Goal: Task Accomplishment & Management: Manage account settings

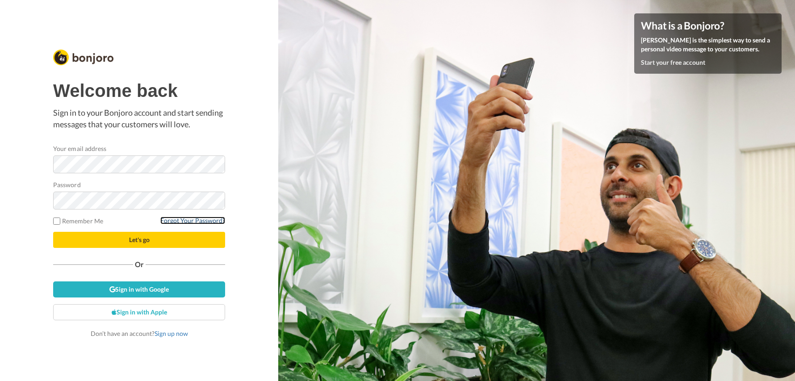
click at [204, 222] on link "Forgot Your Password?" at bounding box center [192, 221] width 65 height 8
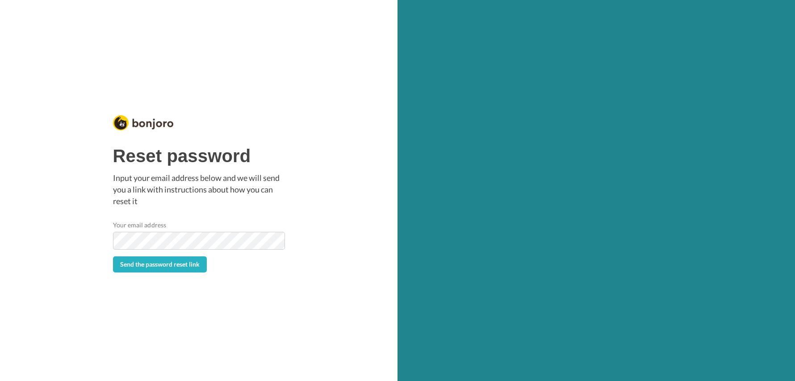
click at [225, 218] on div "Reset password Input your email address below and we will send you a link with …" at bounding box center [199, 209] width 172 height 126
click at [188, 266] on span "Send the password reset link" at bounding box center [160, 264] width 80 height 8
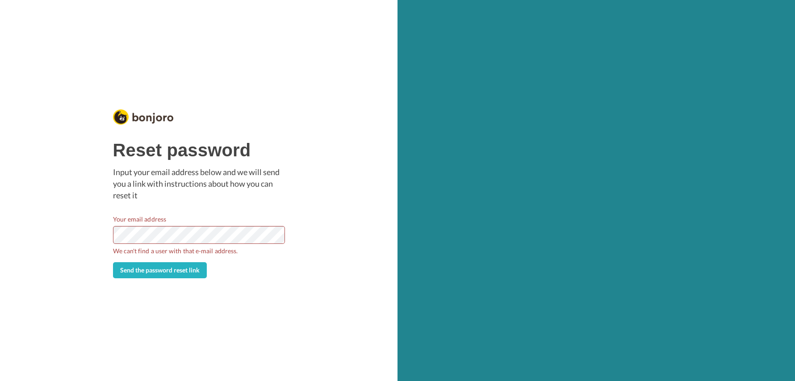
click at [102, 252] on div "Reset password Input your email address below and we will send you a link with …" at bounding box center [199, 190] width 398 height 381
click at [142, 267] on button "Send the password reset link" at bounding box center [160, 270] width 94 height 16
click at [100, 253] on div "Reset password Input your email address below and we will send you a link with …" at bounding box center [199, 190] width 398 height 381
click at [153, 281] on div "Reset password Input your email address below and we will send you a link with …" at bounding box center [199, 190] width 398 height 381
click at [155, 270] on span "Send the password reset link" at bounding box center [160, 270] width 80 height 8
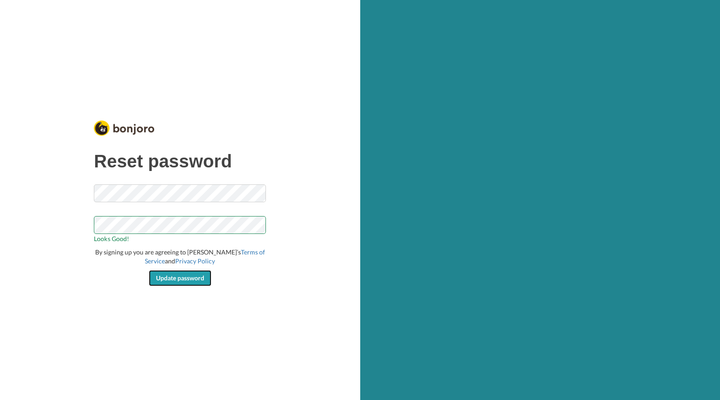
click at [201, 281] on span "Update password" at bounding box center [180, 278] width 48 height 8
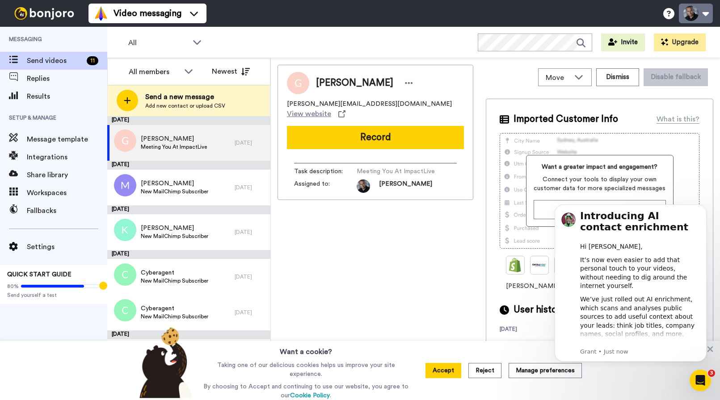
click at [703, 12] on button at bounding box center [696, 14] width 34 height 20
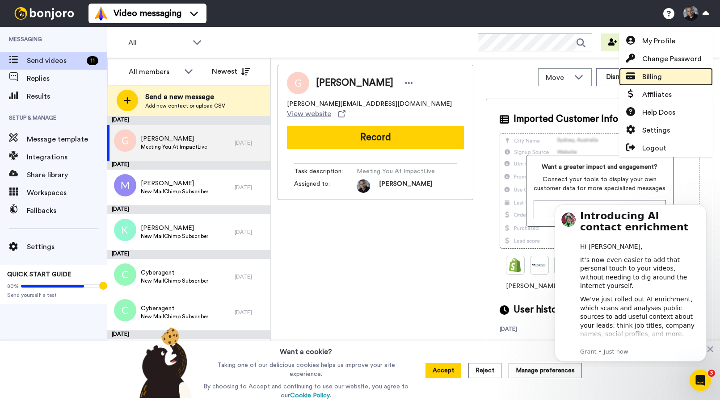
click at [650, 78] on span "Billing" at bounding box center [652, 76] width 20 height 11
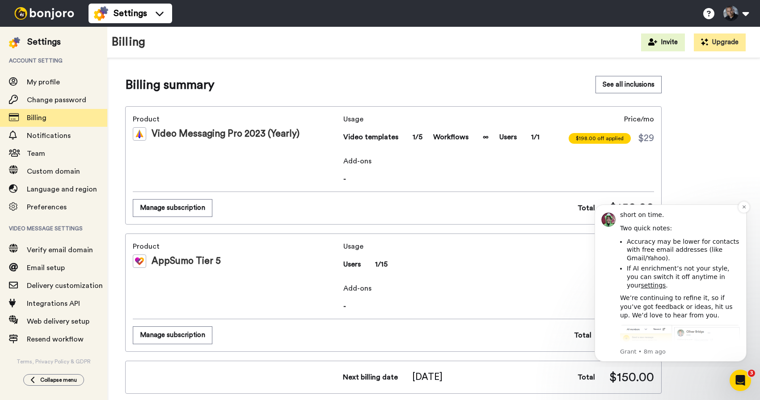
scroll to position [232, 0]
click at [741, 210] on icon "Dismiss notification" at bounding box center [743, 207] width 5 height 5
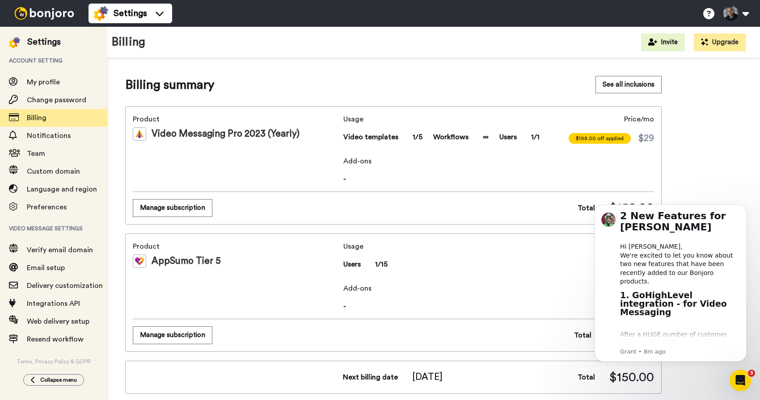
click at [742, 209] on icon "Dismiss notification" at bounding box center [744, 207] width 4 height 4
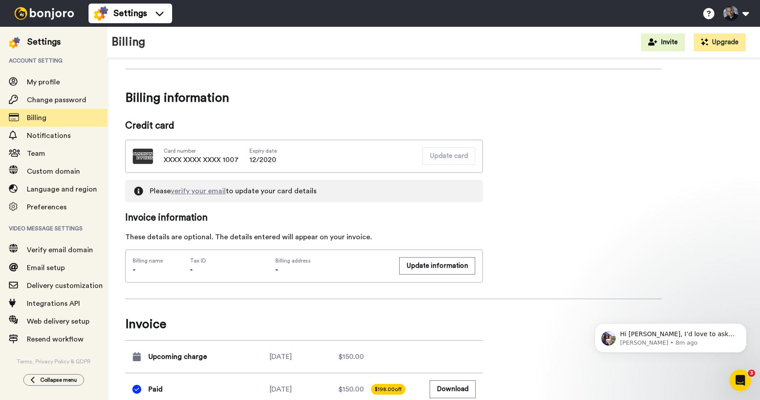
scroll to position [344, 0]
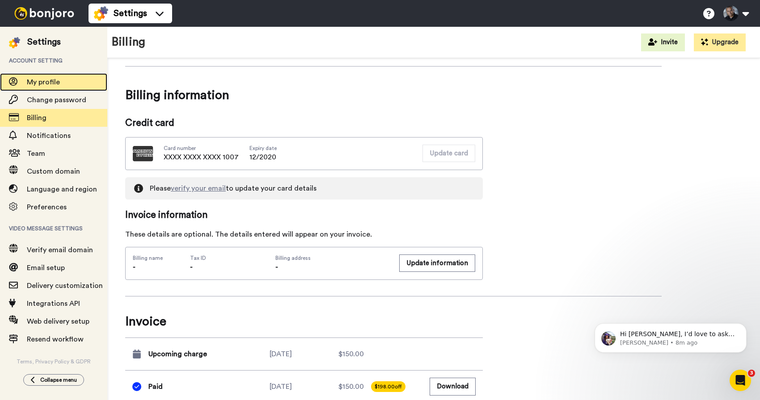
click at [54, 84] on span "My profile" at bounding box center [43, 82] width 33 height 7
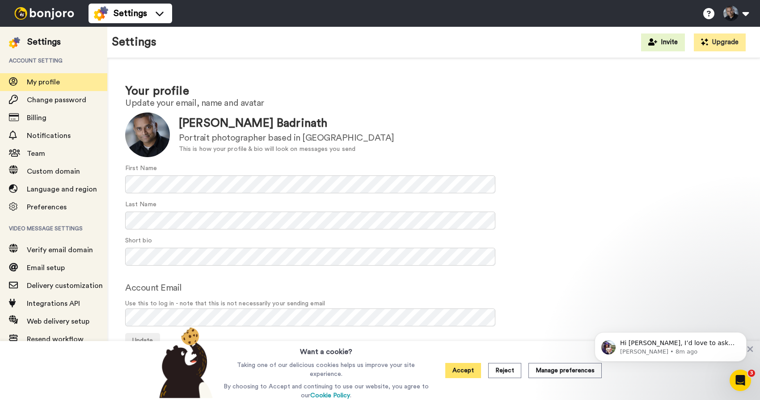
click at [460, 370] on button "Accept" at bounding box center [463, 370] width 36 height 15
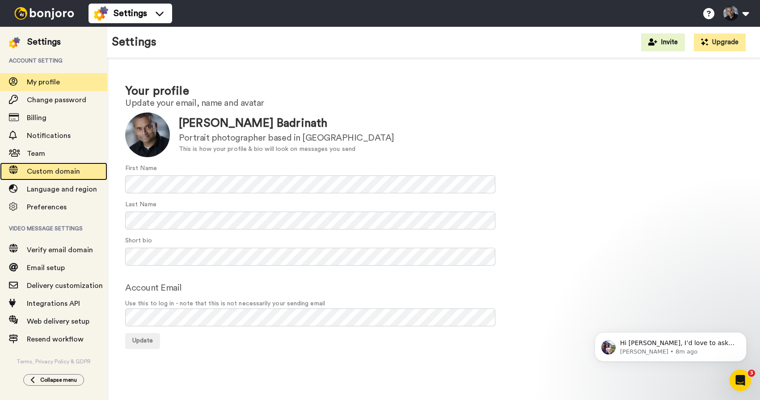
click at [44, 178] on div "Custom domain" at bounding box center [53, 172] width 107 height 18
